Goal: Check status: Check status

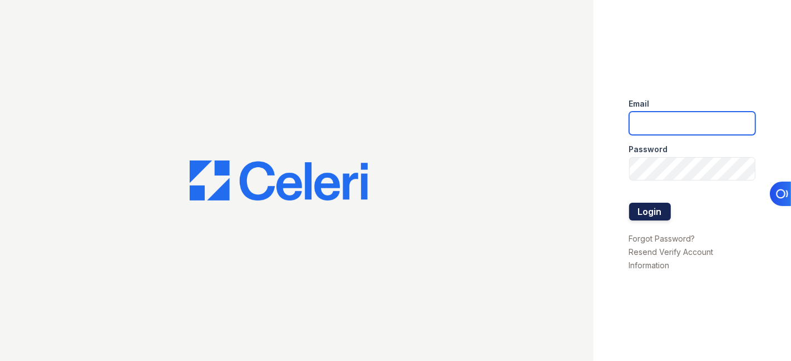
type input "cruiz@lantowerliving.com"
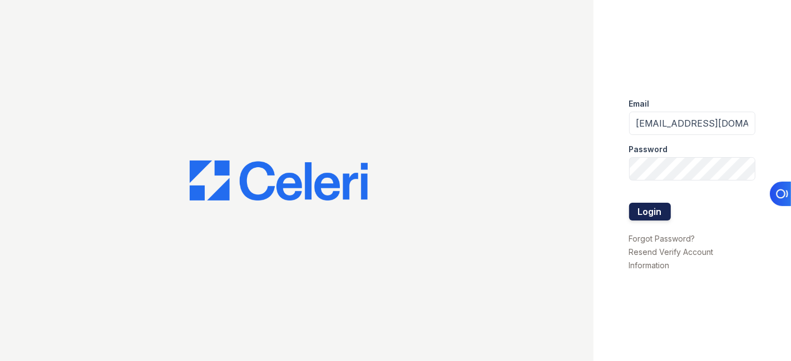
click at [654, 212] on button "Login" at bounding box center [650, 212] width 42 height 18
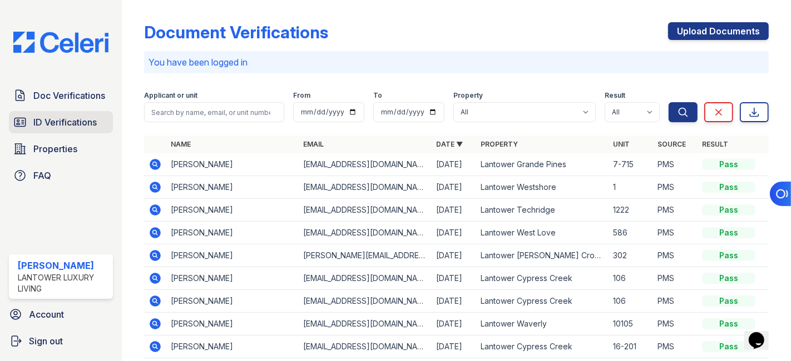
click at [54, 126] on span "ID Verifications" at bounding box center [64, 122] width 63 height 13
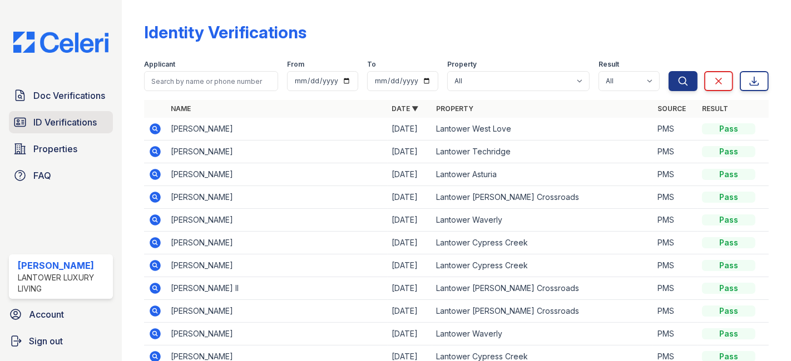
click at [85, 127] on span "ID Verifications" at bounding box center [64, 122] width 63 height 13
click at [157, 240] on icon at bounding box center [155, 242] width 11 height 11
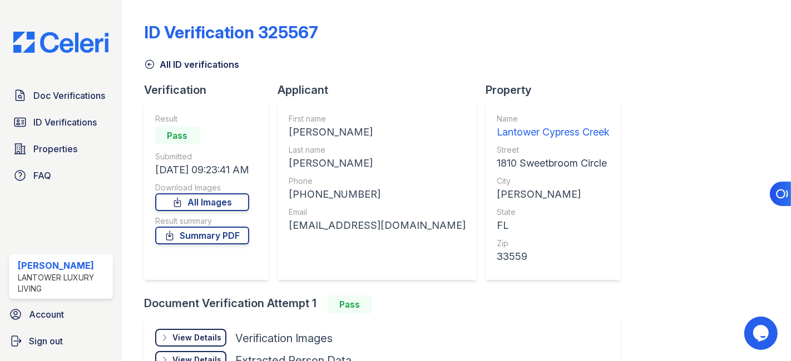
click at [197, 334] on div "View Details" at bounding box center [196, 337] width 49 height 11
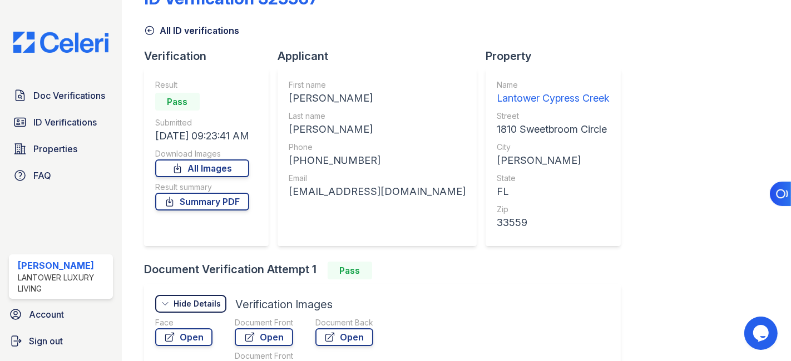
scroll to position [62, 0]
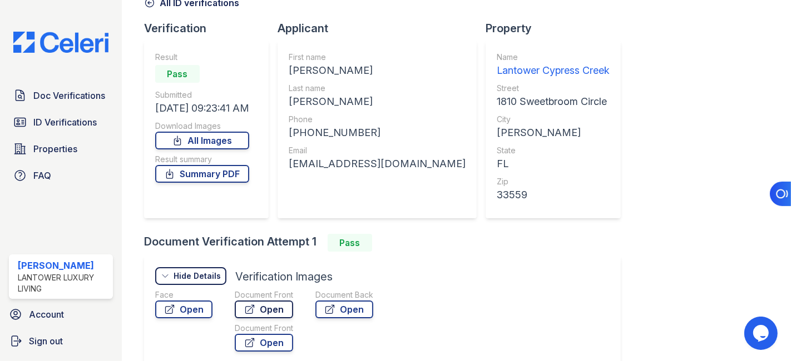
click at [271, 309] on link "Open" at bounding box center [264, 310] width 58 height 18
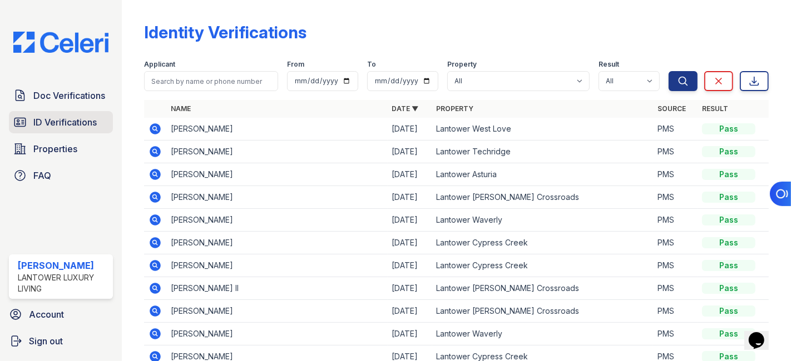
click at [54, 117] on span "ID Verifications" at bounding box center [64, 122] width 63 height 13
click at [156, 266] on icon at bounding box center [154, 265] width 13 height 13
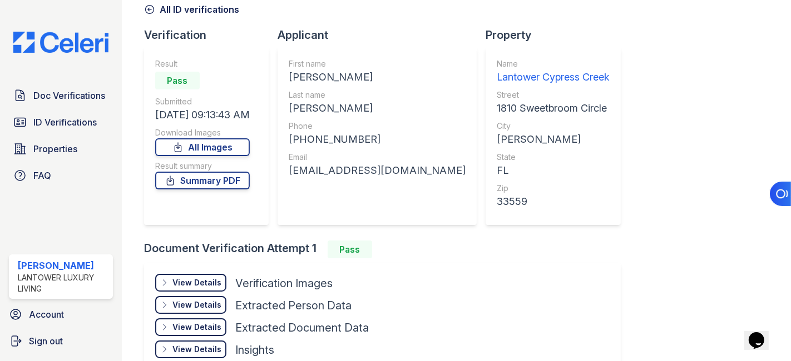
click at [208, 282] on div "View Details" at bounding box center [196, 282] width 49 height 11
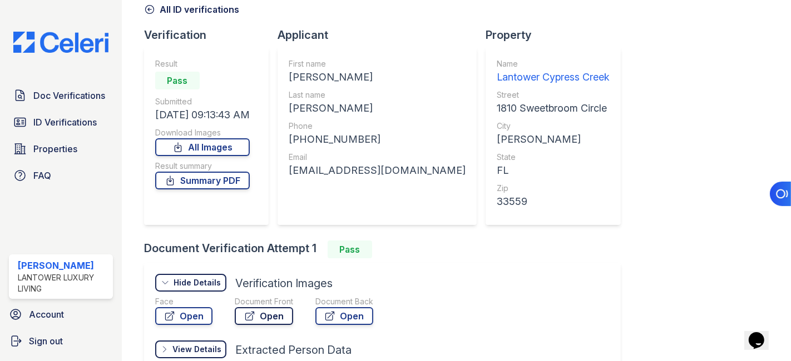
click at [260, 314] on link "Open" at bounding box center [264, 316] width 58 height 18
click at [49, 124] on span "ID Verifications" at bounding box center [64, 122] width 63 height 13
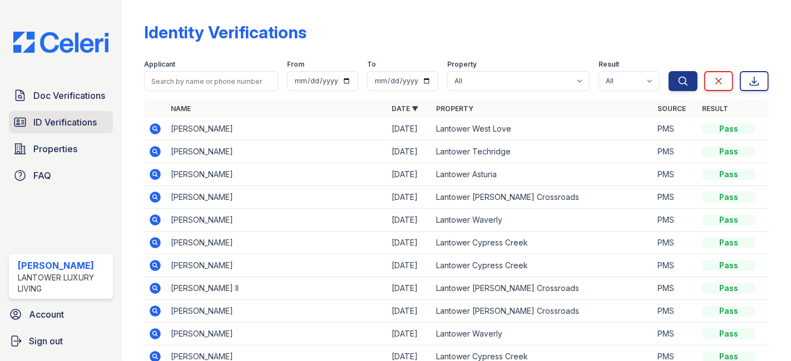
click at [47, 117] on span "ID Verifications" at bounding box center [64, 122] width 63 height 13
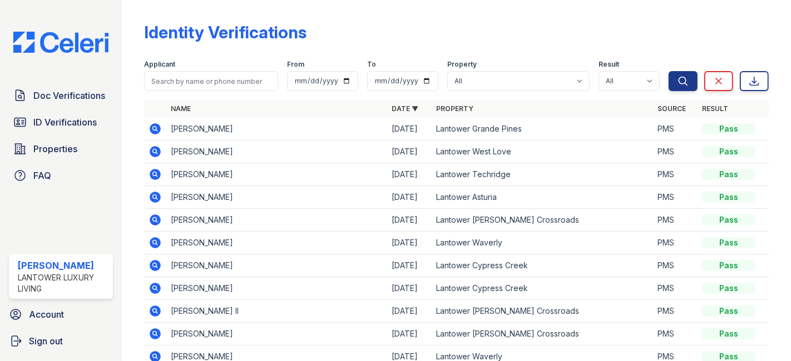
click at [153, 127] on icon at bounding box center [154, 128] width 13 height 13
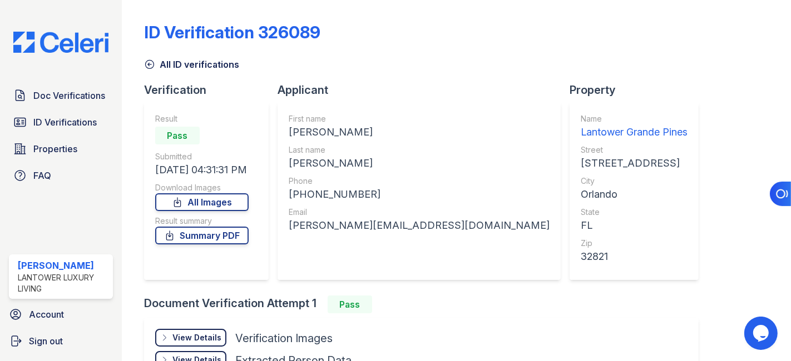
click at [191, 337] on div "View Details" at bounding box center [196, 337] width 49 height 11
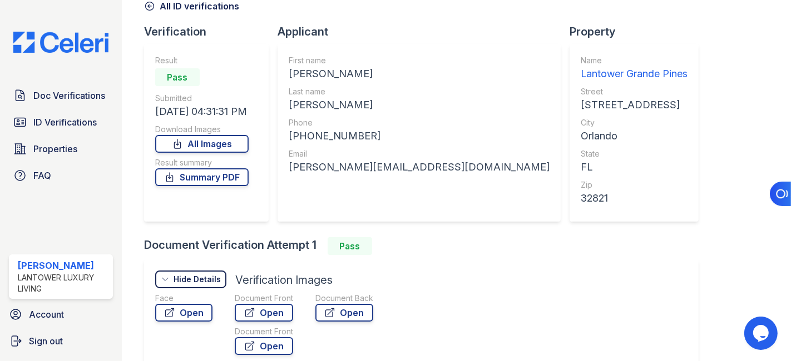
scroll to position [185, 0]
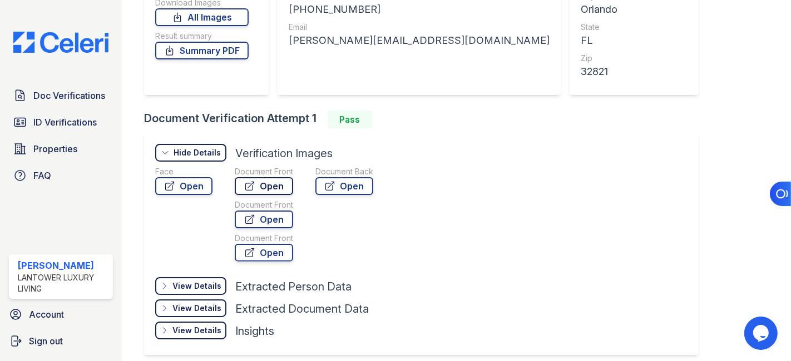
click at [257, 182] on link "Open" at bounding box center [264, 186] width 58 height 18
click at [67, 121] on span "ID Verifications" at bounding box center [64, 122] width 63 height 13
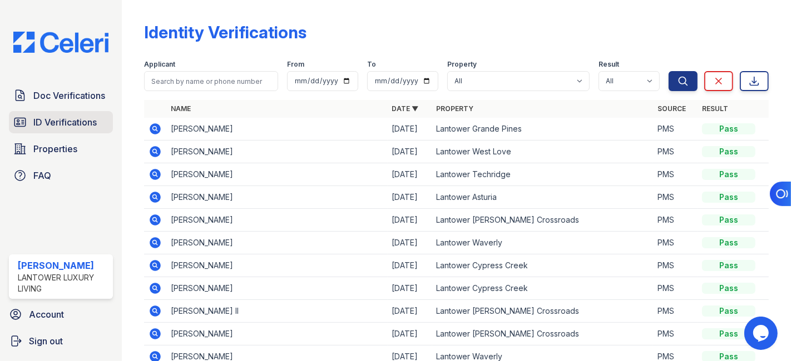
click at [57, 122] on span "ID Verifications" at bounding box center [64, 122] width 63 height 13
click at [52, 122] on span "ID Verifications" at bounding box center [64, 122] width 63 height 13
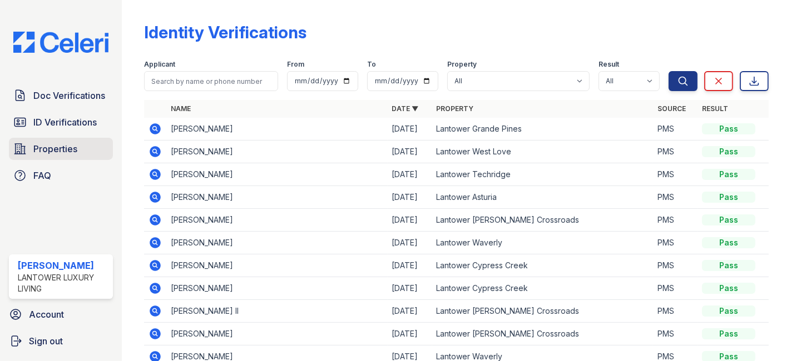
click at [48, 153] on span "Properties" at bounding box center [55, 148] width 44 height 13
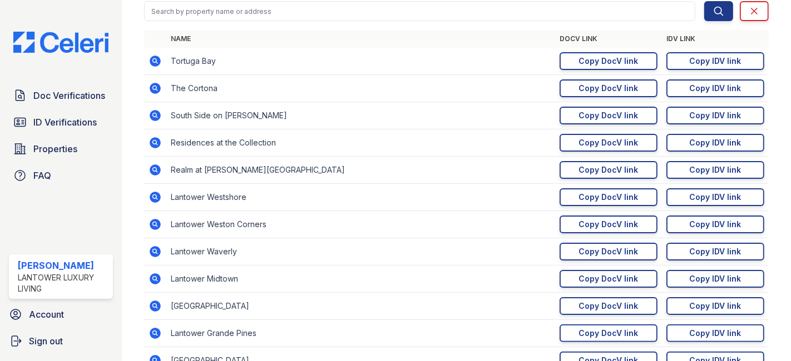
scroll to position [185, 0]
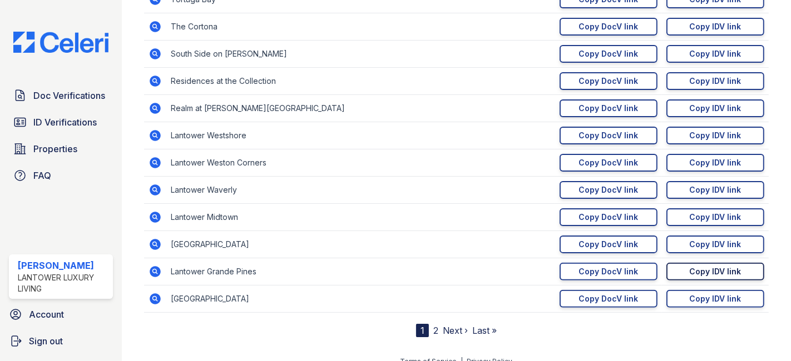
click at [689, 266] on div "Copy IDV link" at bounding box center [715, 271] width 52 height 11
click at [43, 121] on span "ID Verifications" at bounding box center [64, 122] width 63 height 13
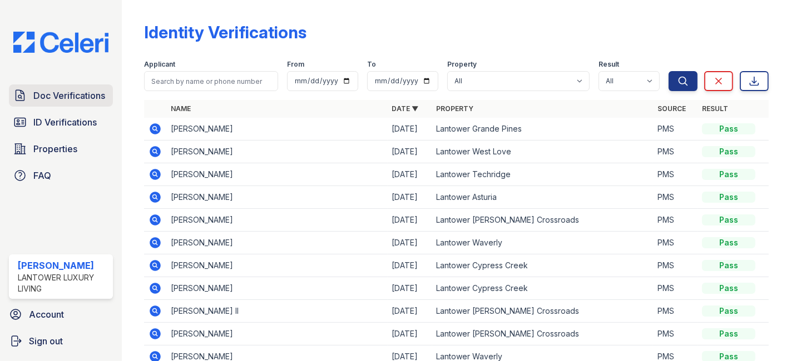
click at [43, 98] on span "Doc Verifications" at bounding box center [69, 95] width 72 height 13
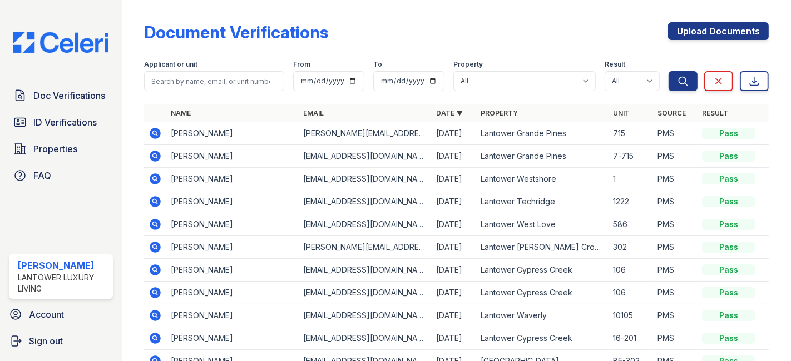
click at [42, 117] on span "ID Verifications" at bounding box center [64, 122] width 63 height 13
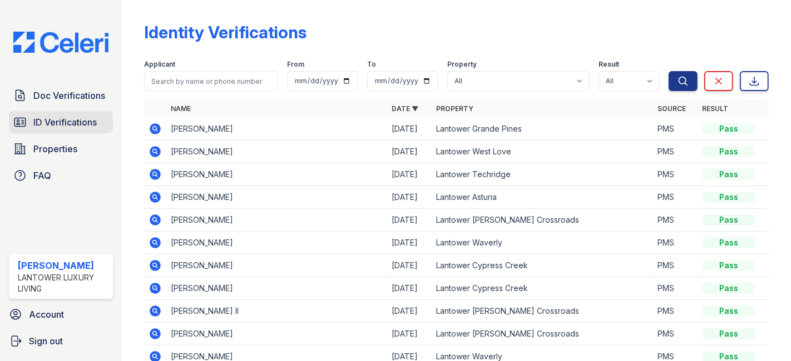
click at [41, 121] on span "ID Verifications" at bounding box center [64, 122] width 63 height 13
click at [46, 123] on span "ID Verifications" at bounding box center [64, 122] width 63 height 13
click at [56, 95] on span "Doc Verifications" at bounding box center [69, 95] width 72 height 13
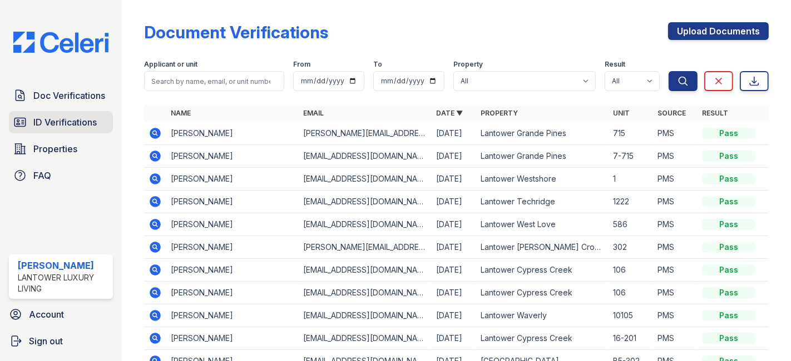
click at [62, 123] on span "ID Verifications" at bounding box center [64, 122] width 63 height 13
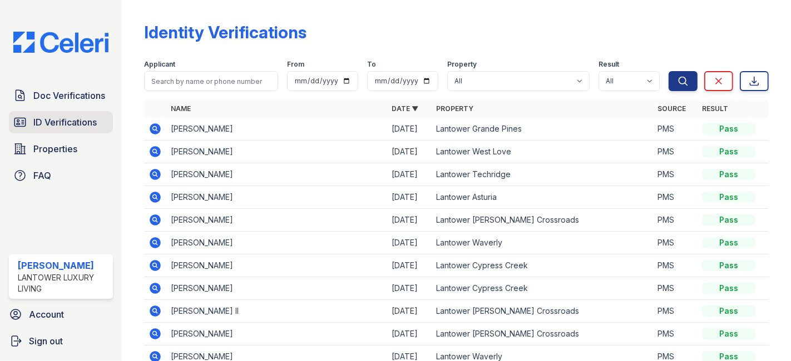
click at [65, 119] on span "ID Verifications" at bounding box center [64, 122] width 63 height 13
click at [75, 120] on span "ID Verifications" at bounding box center [64, 122] width 63 height 13
click at [65, 95] on span "Doc Verifications" at bounding box center [69, 95] width 72 height 13
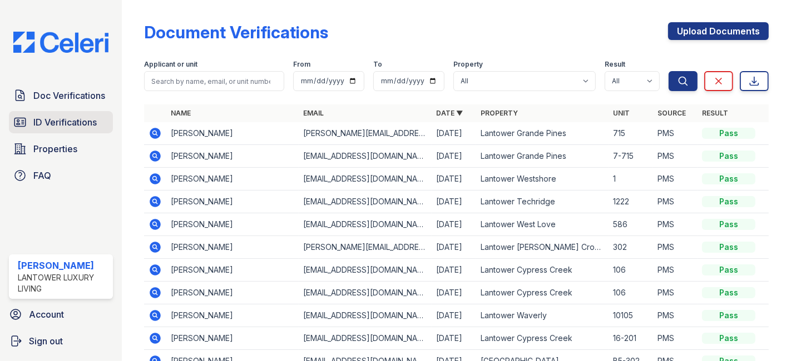
click at [56, 120] on span "ID Verifications" at bounding box center [64, 122] width 63 height 13
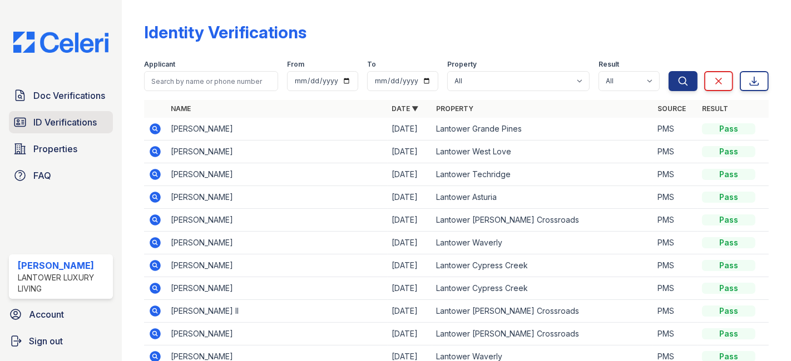
click at [66, 121] on span "ID Verifications" at bounding box center [64, 122] width 63 height 13
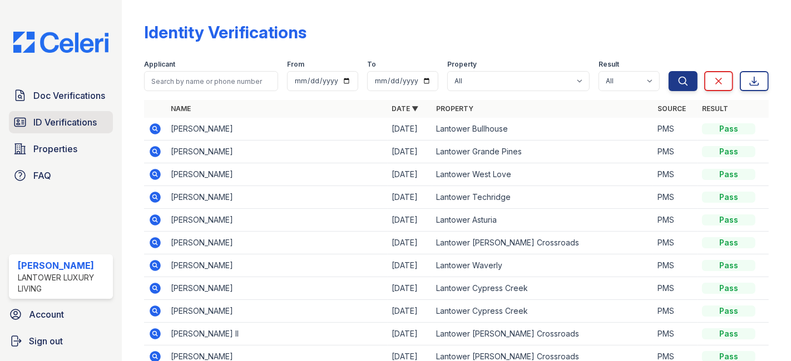
click at [61, 120] on span "ID Verifications" at bounding box center [64, 122] width 63 height 13
click at [44, 118] on span "ID Verifications" at bounding box center [64, 122] width 63 height 13
click at [51, 120] on span "ID Verifications" at bounding box center [64, 122] width 63 height 13
click at [83, 95] on span "Doc Verifications" at bounding box center [69, 95] width 72 height 13
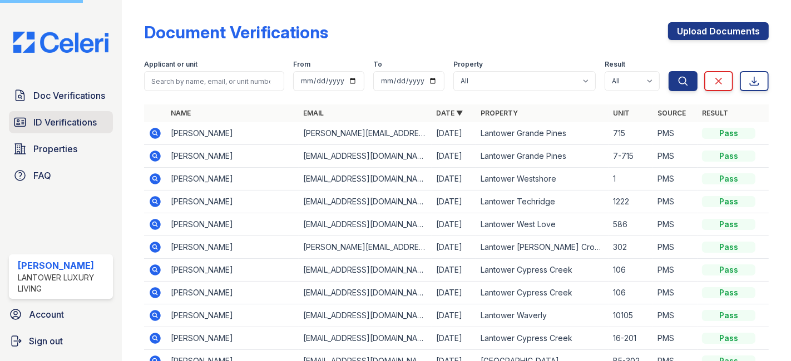
click at [67, 121] on span "ID Verifications" at bounding box center [64, 122] width 63 height 13
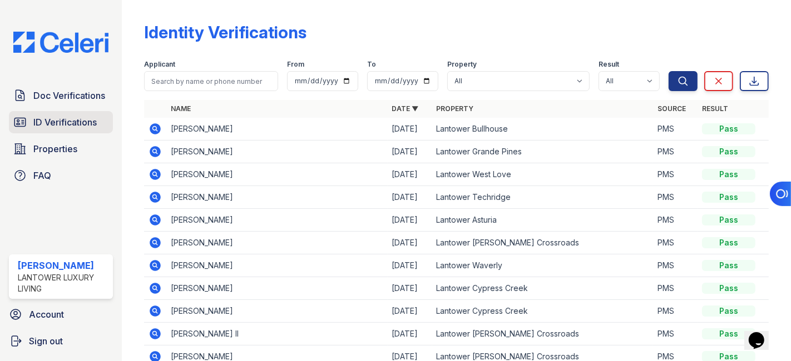
click at [46, 120] on span "ID Verifications" at bounding box center [64, 122] width 63 height 13
click at [82, 120] on span "ID Verifications" at bounding box center [64, 122] width 63 height 13
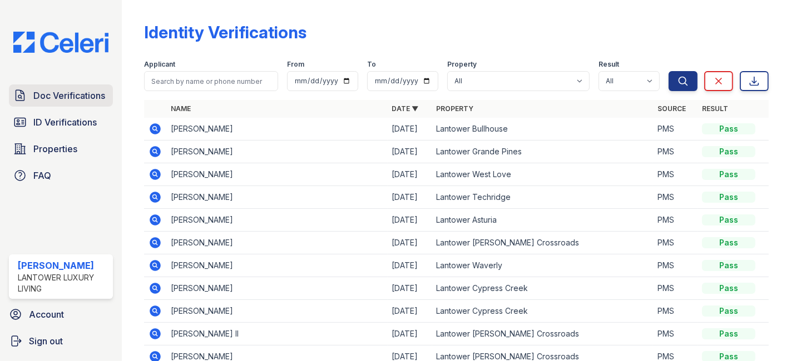
click at [56, 101] on span "Doc Verifications" at bounding box center [69, 95] width 72 height 13
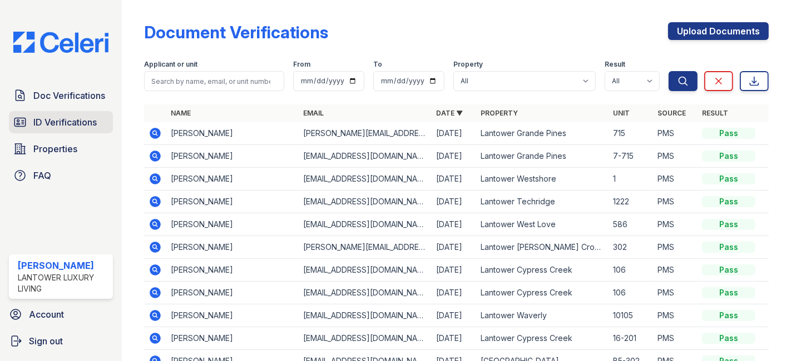
click at [59, 123] on span "ID Verifications" at bounding box center [64, 122] width 63 height 13
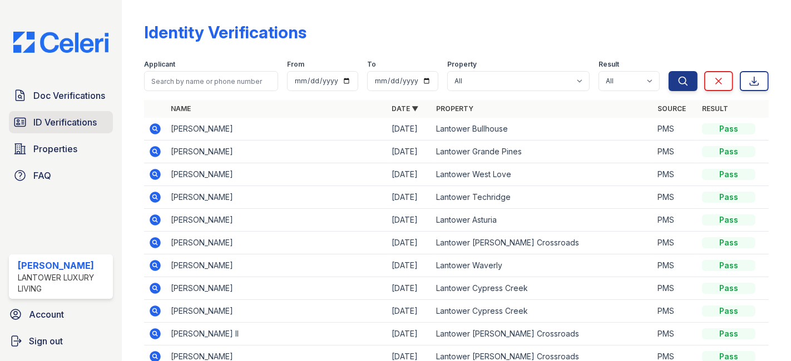
click at [47, 120] on span "ID Verifications" at bounding box center [64, 122] width 63 height 13
click at [82, 123] on span "ID Verifications" at bounding box center [64, 122] width 63 height 13
click at [69, 100] on span "Doc Verifications" at bounding box center [69, 95] width 72 height 13
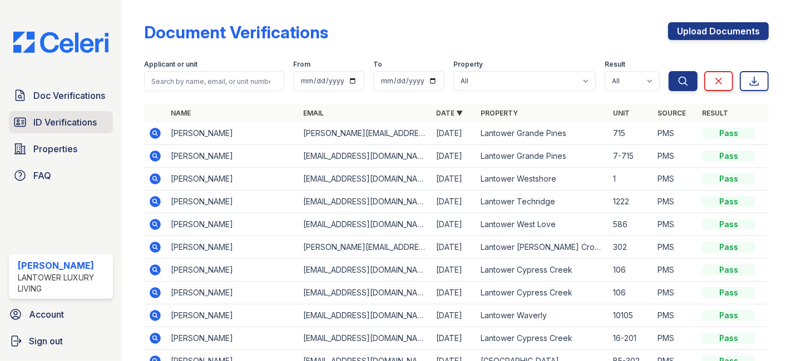
click at [64, 123] on span "ID Verifications" at bounding box center [64, 122] width 63 height 13
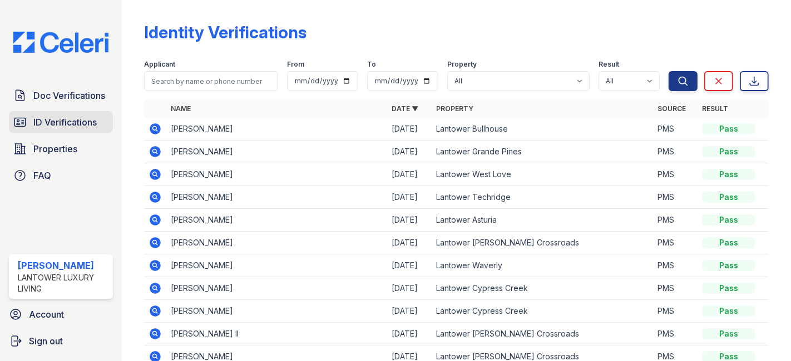
click at [49, 118] on span "ID Verifications" at bounding box center [64, 122] width 63 height 13
click at [63, 114] on link "ID Verifications" at bounding box center [61, 122] width 104 height 22
click at [68, 96] on span "Doc Verifications" at bounding box center [69, 95] width 72 height 13
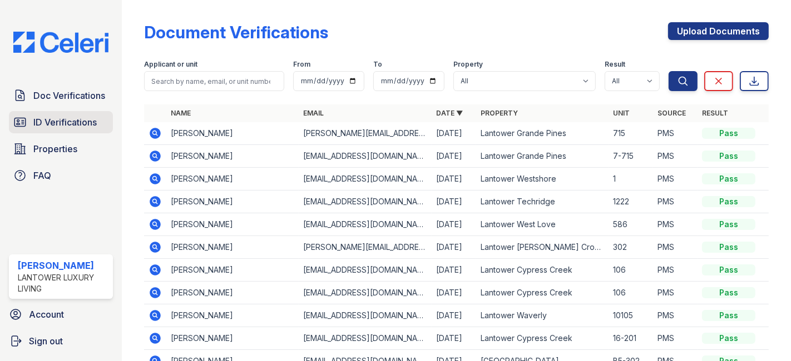
click at [73, 121] on span "ID Verifications" at bounding box center [64, 122] width 63 height 13
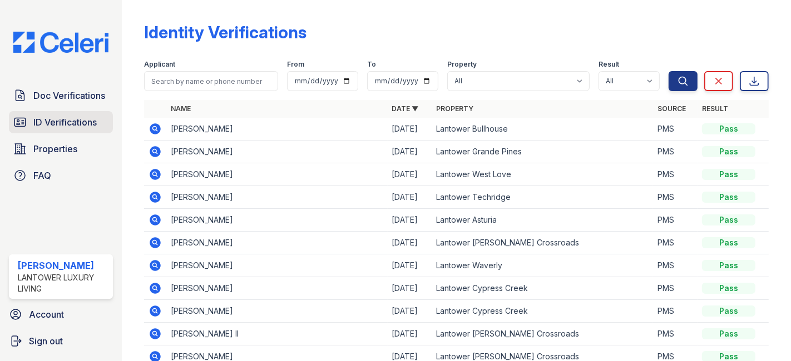
click at [72, 116] on span "ID Verifications" at bounding box center [64, 122] width 63 height 13
click at [68, 117] on span "ID Verifications" at bounding box center [64, 122] width 63 height 13
click at [69, 121] on span "ID Verifications" at bounding box center [64, 122] width 63 height 13
click at [66, 97] on span "Doc Verifications" at bounding box center [69, 95] width 72 height 13
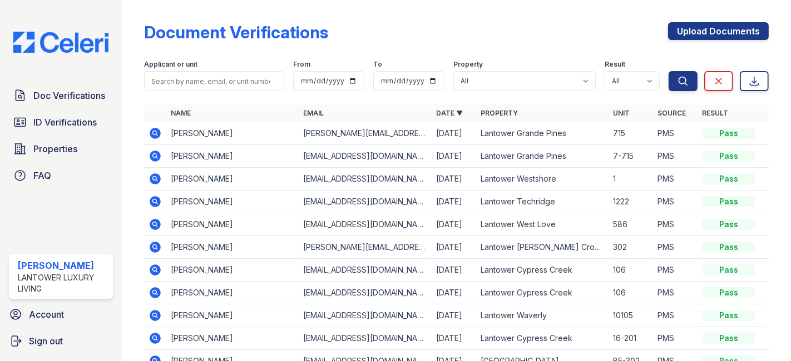
click at [60, 120] on span "ID Verifications" at bounding box center [64, 122] width 63 height 13
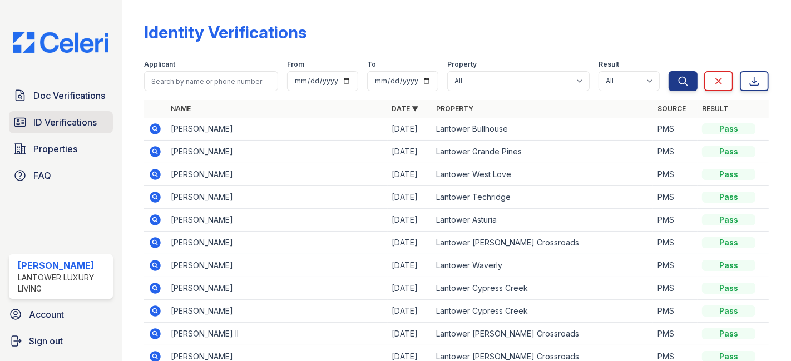
click at [53, 118] on span "ID Verifications" at bounding box center [64, 122] width 63 height 13
click at [42, 123] on span "ID Verifications" at bounding box center [64, 122] width 63 height 13
click at [68, 123] on span "ID Verifications" at bounding box center [64, 122] width 63 height 13
